Goal: Transaction & Acquisition: Subscribe to service/newsletter

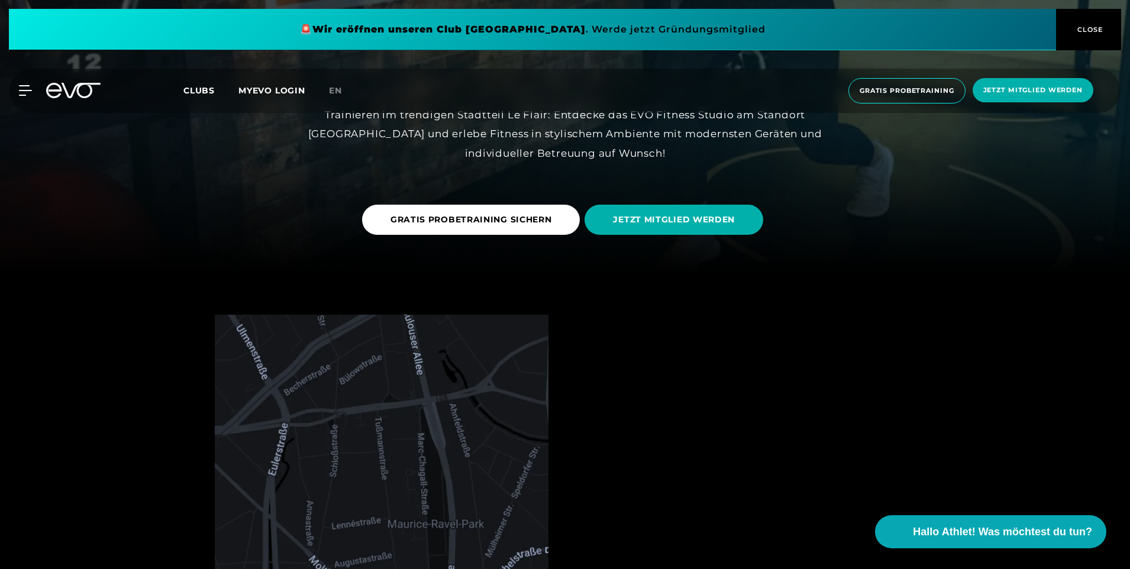
scroll to position [59, 0]
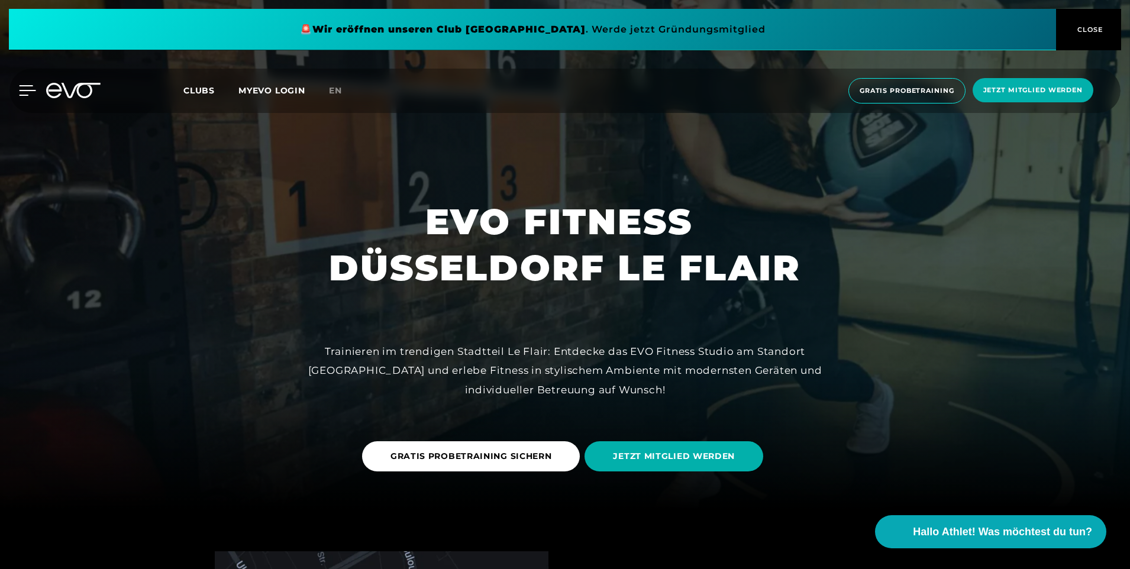
click at [28, 88] on icon at bounding box center [27, 90] width 17 height 11
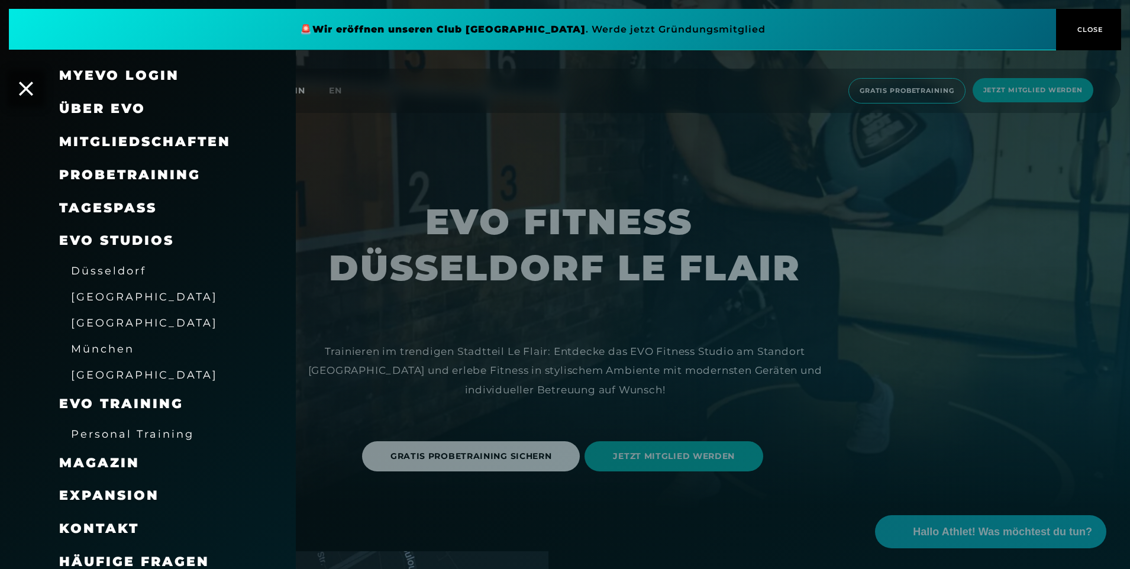
click at [110, 272] on span "Düsseldorf" at bounding box center [108, 271] width 75 height 12
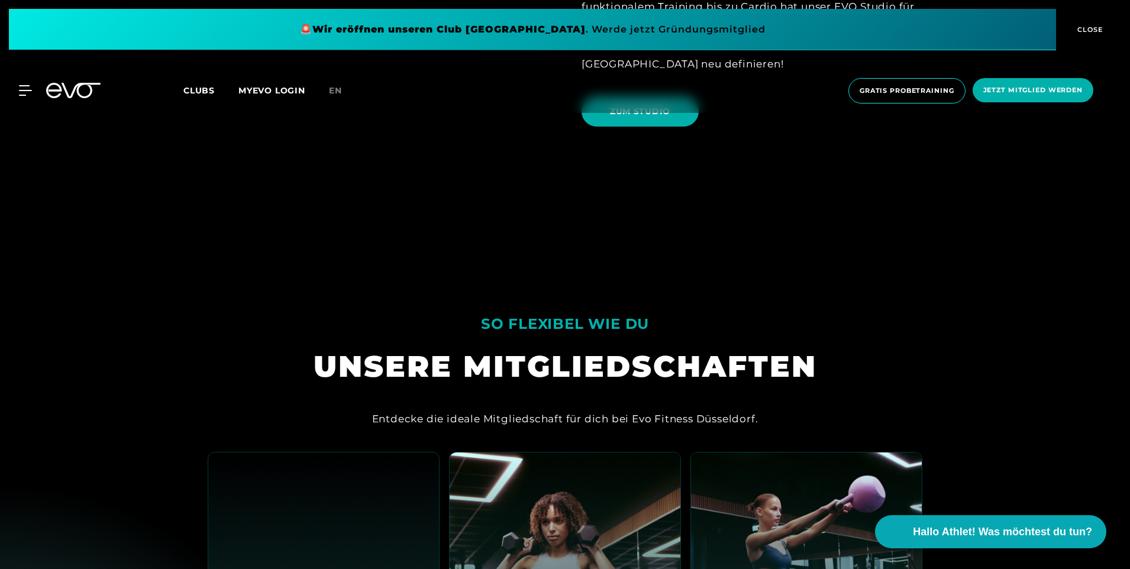
scroll to position [1184, 0]
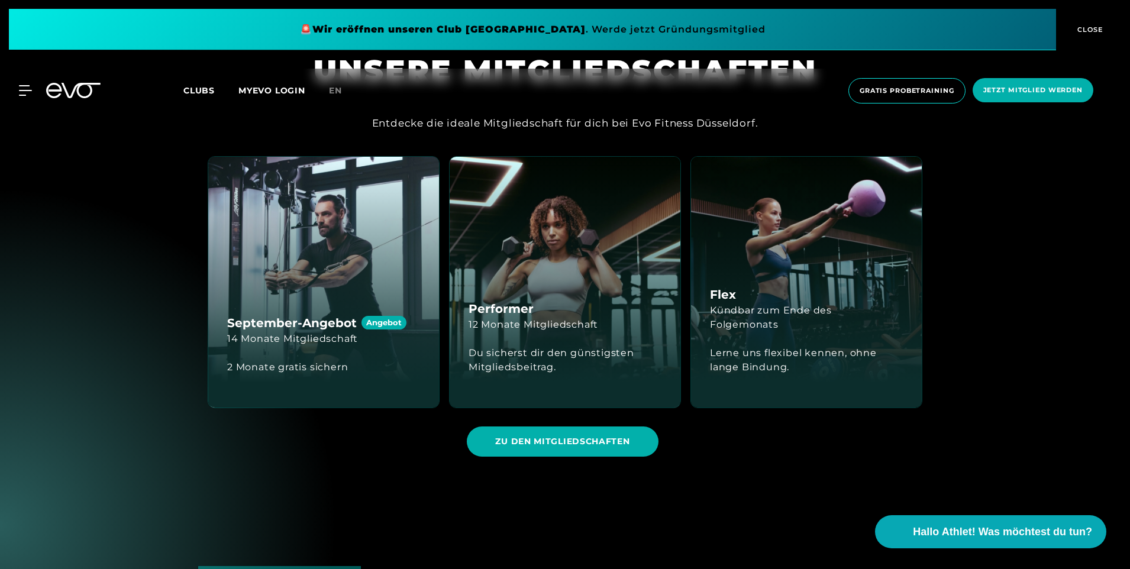
click at [299, 259] on div "September-Angebot Angebot 14 Monate Mitgliedschaft 2 Monate gratis sichern" at bounding box center [323, 282] width 231 height 251
click at [477, 445] on span "ZU DEN MITGLIEDSCHAFTEN" at bounding box center [562, 442] width 191 height 30
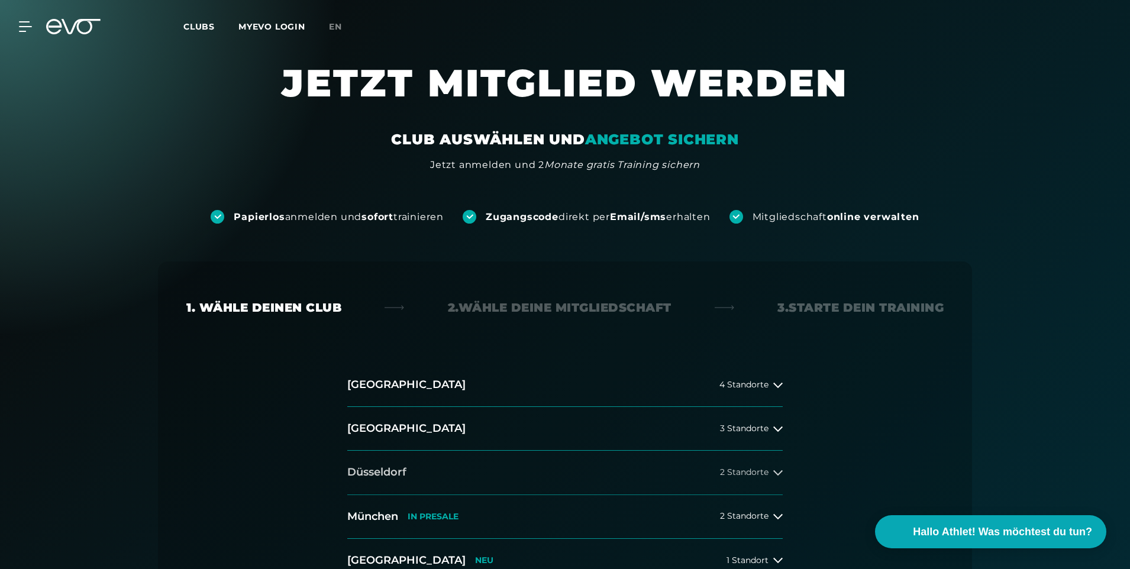
scroll to position [118, 0]
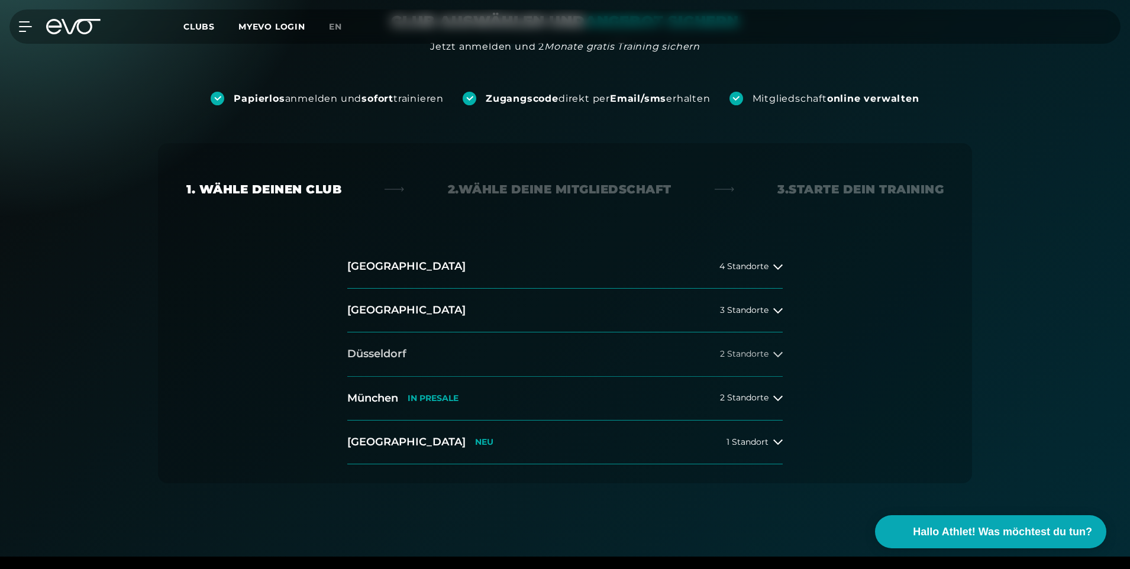
click at [741, 348] on button "Düsseldorf 2 Standorte" at bounding box center [565, 355] width 436 height 44
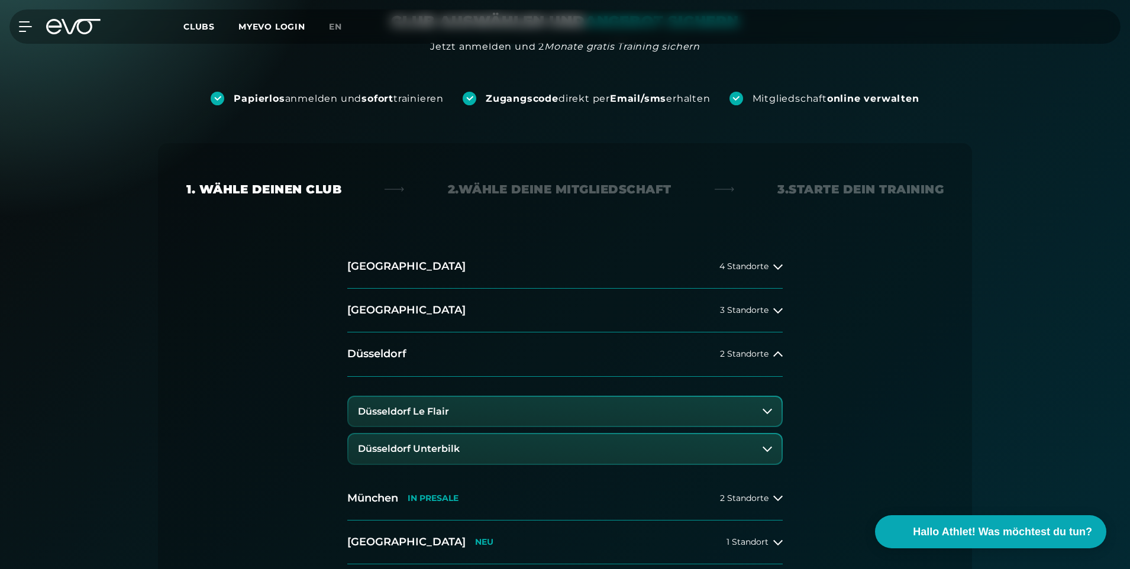
click at [594, 419] on button "Düsseldorf Le Flair" at bounding box center [565, 412] width 433 height 30
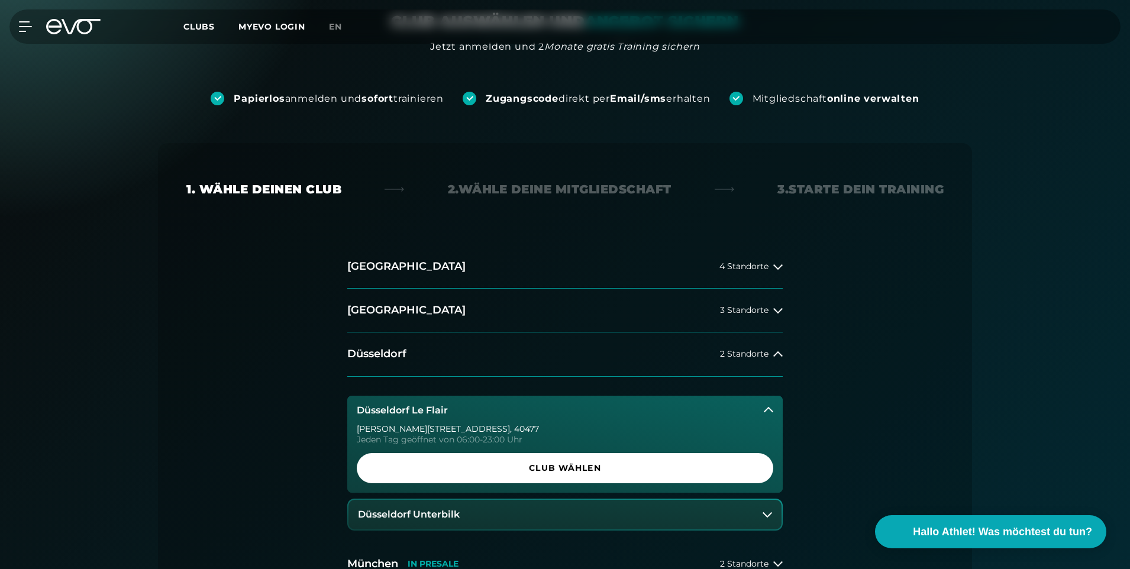
scroll to position [237, 0]
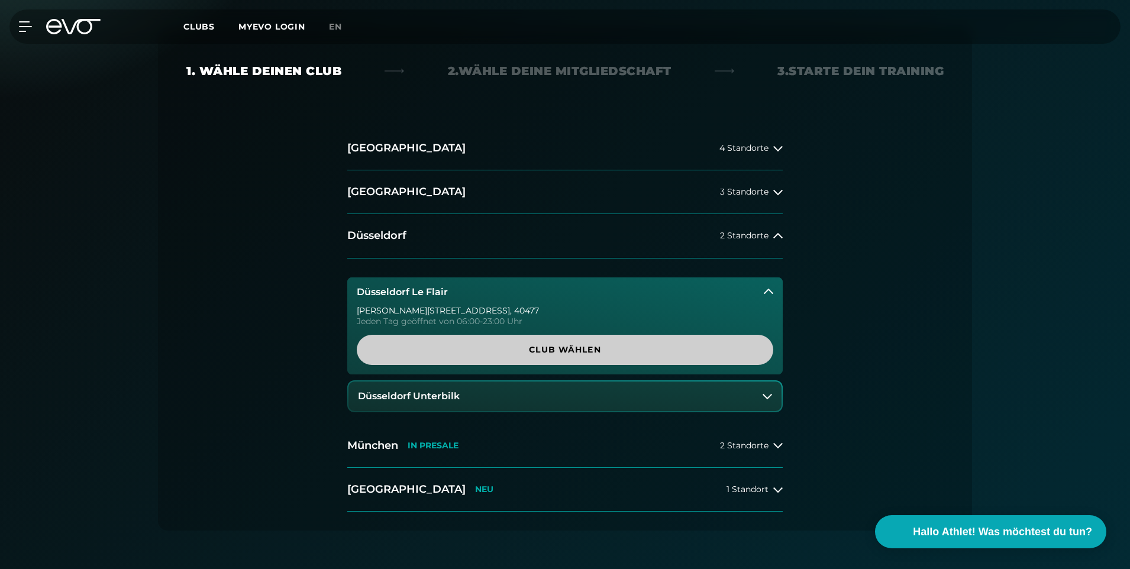
click at [534, 350] on span "Club wählen" at bounding box center [565, 350] width 360 height 12
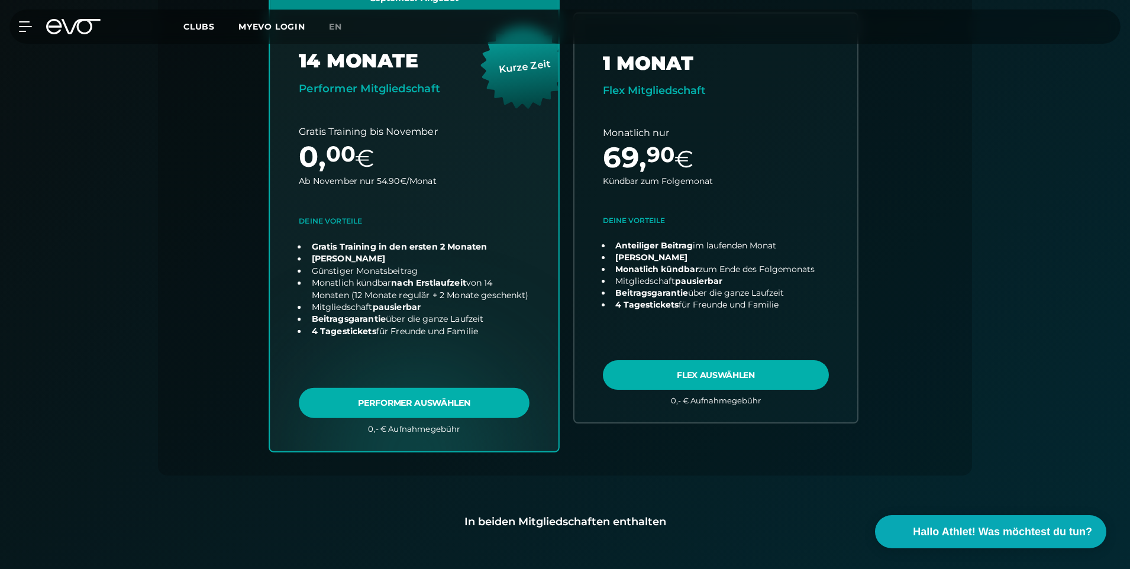
scroll to position [380, 0]
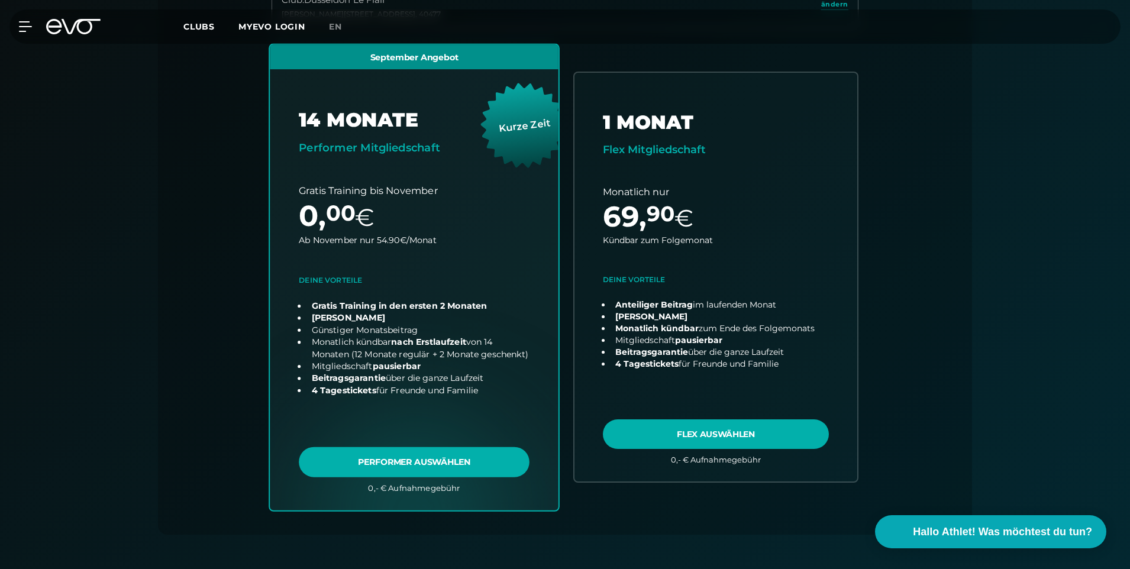
drag, startPoint x: 375, startPoint y: 264, endPoint x: 446, endPoint y: 221, distance: 82.8
click at [446, 221] on link "choose plan" at bounding box center [414, 277] width 289 height 466
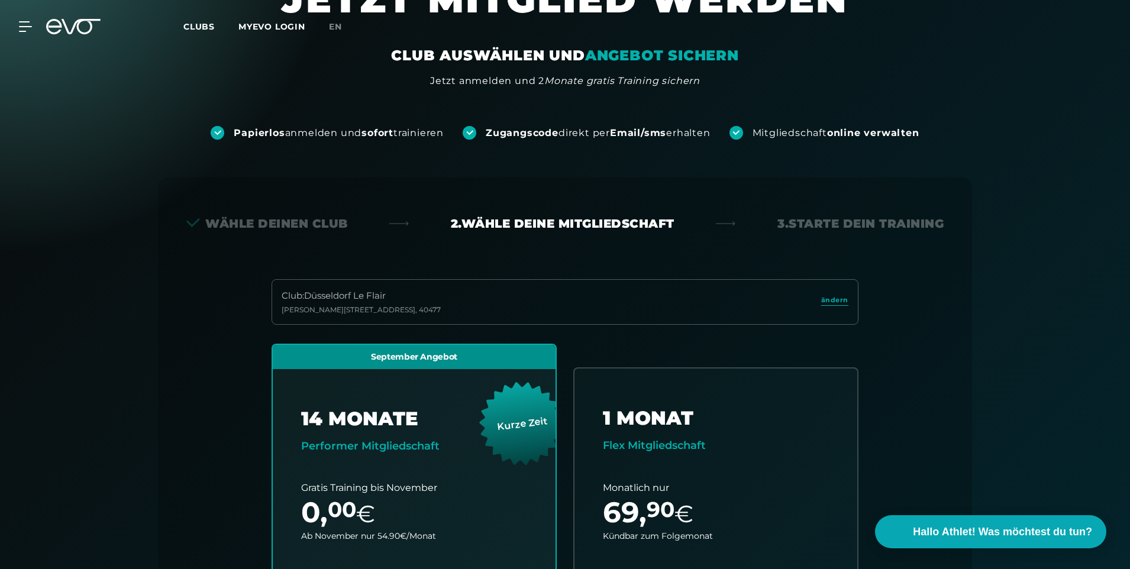
scroll to position [0, 0]
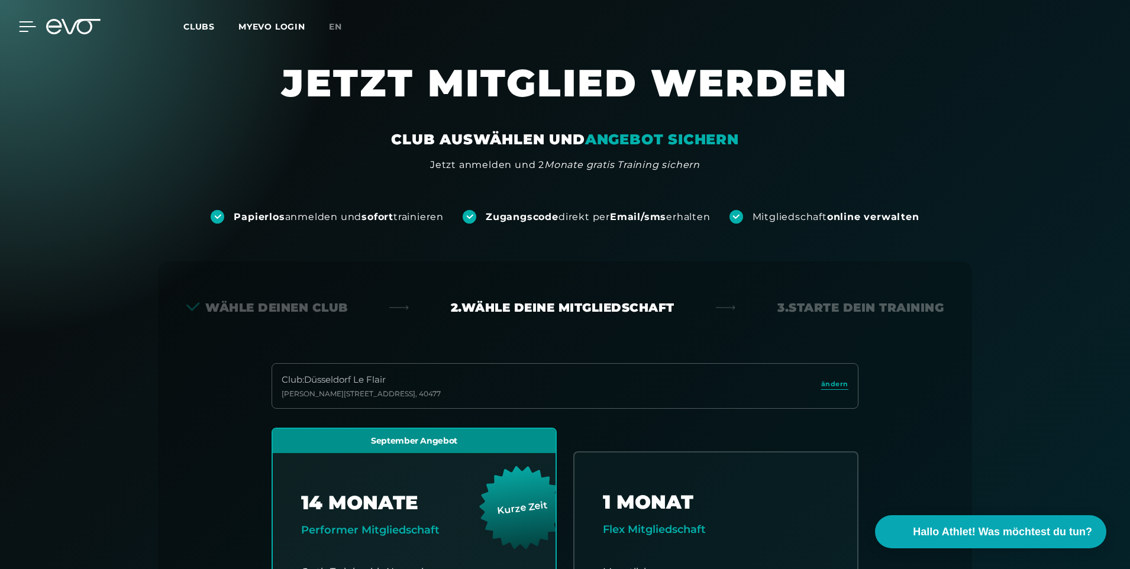
click at [24, 25] on icon at bounding box center [27, 26] width 17 height 11
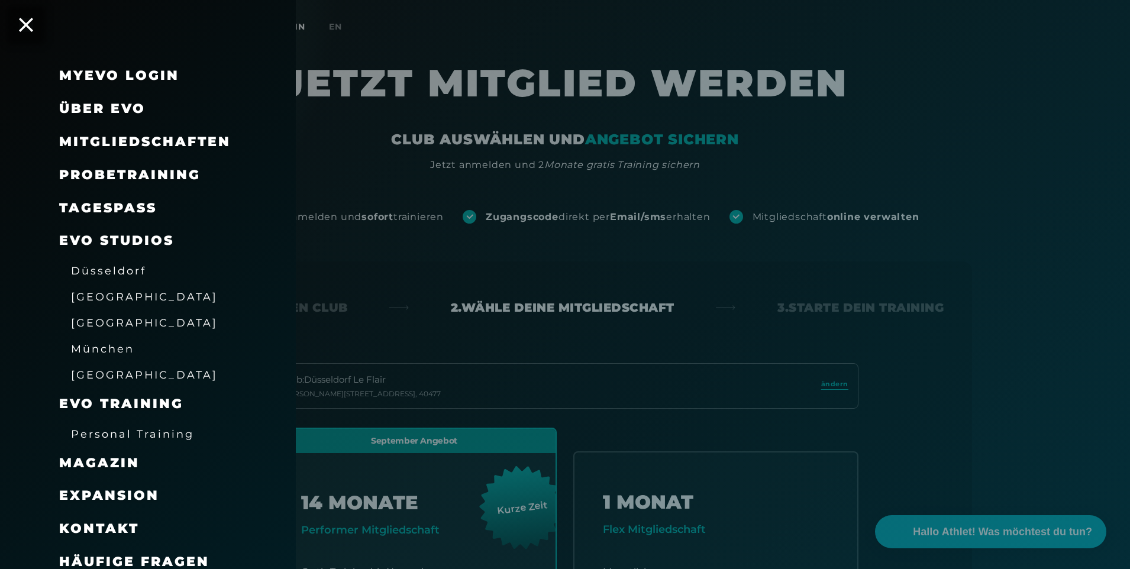
click at [459, 272] on div at bounding box center [565, 284] width 1130 height 569
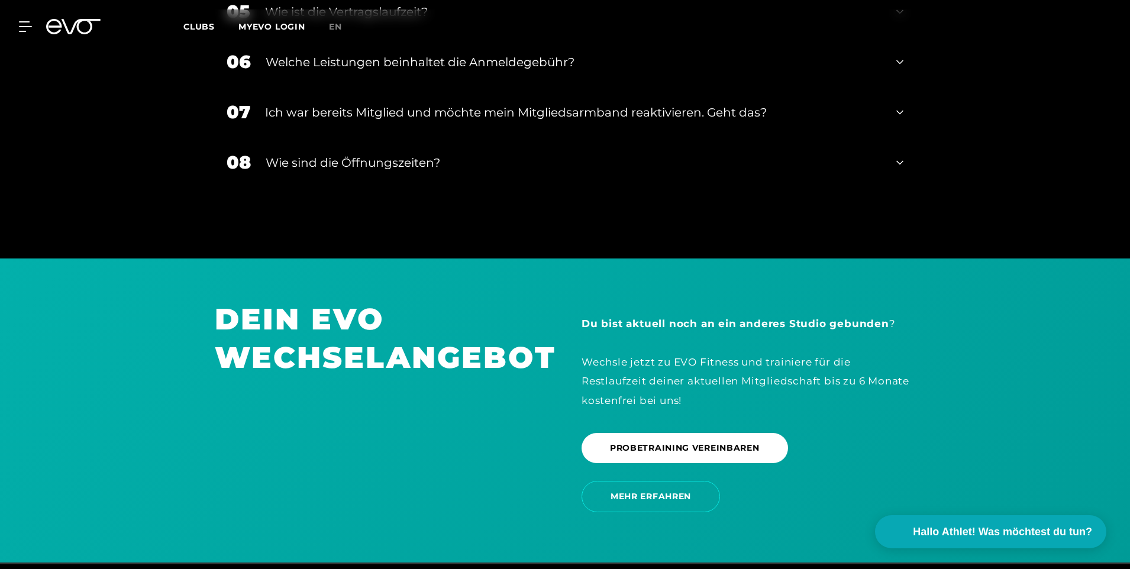
scroll to position [2530, 0]
